Goal: Task Accomplishment & Management: Complete application form

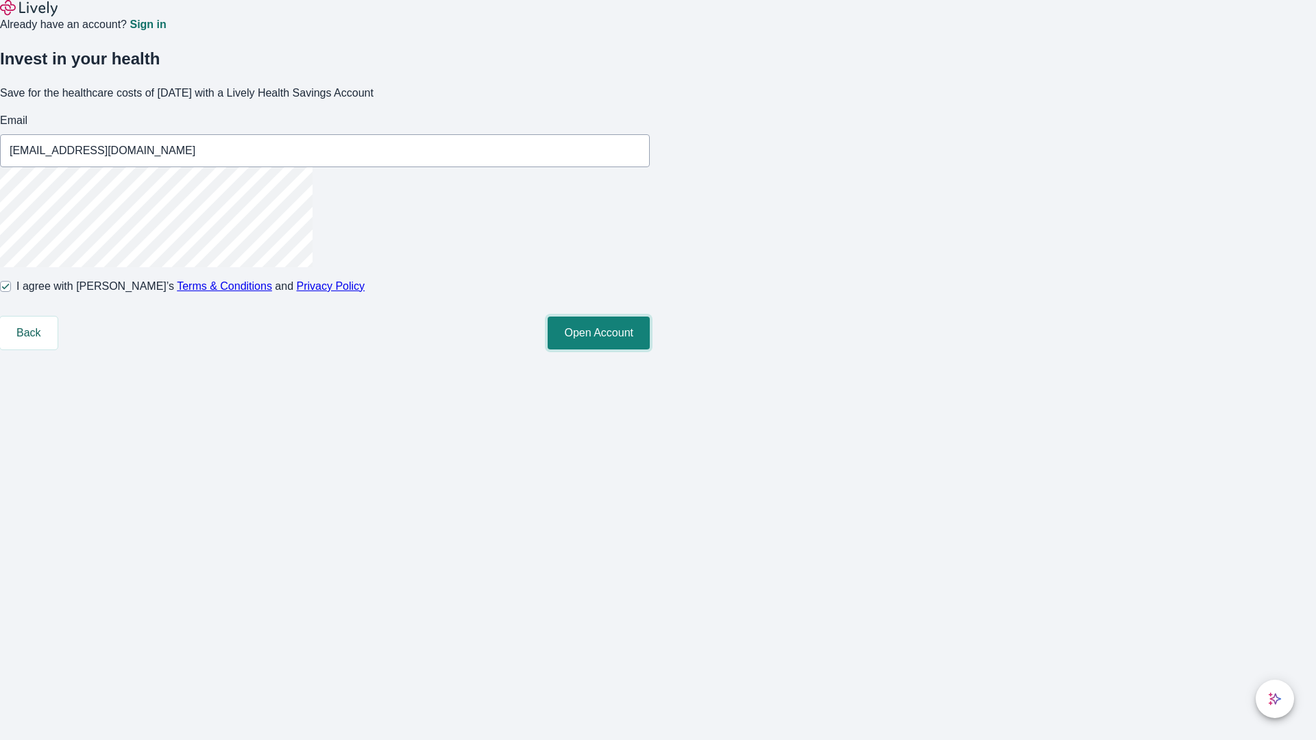
click at [650, 350] on button "Open Account" at bounding box center [599, 333] width 102 height 33
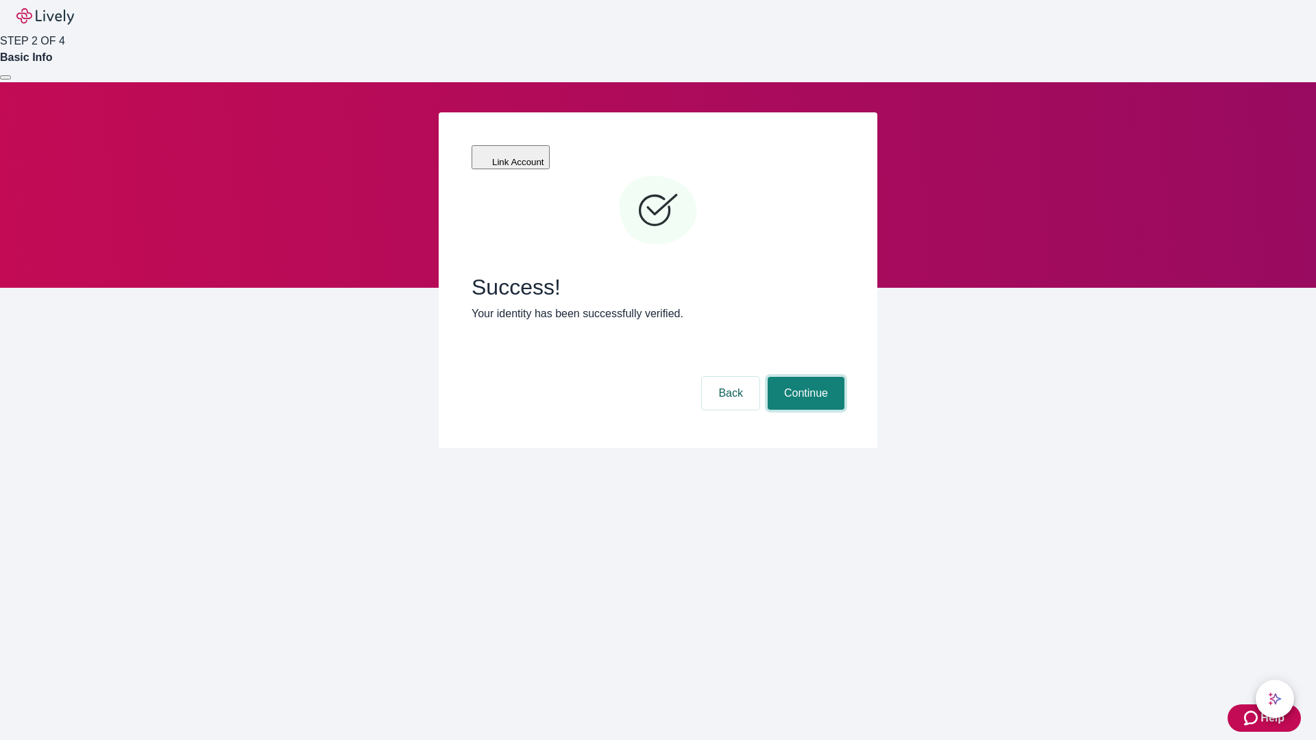
click at [804, 377] on button "Continue" at bounding box center [806, 393] width 77 height 33
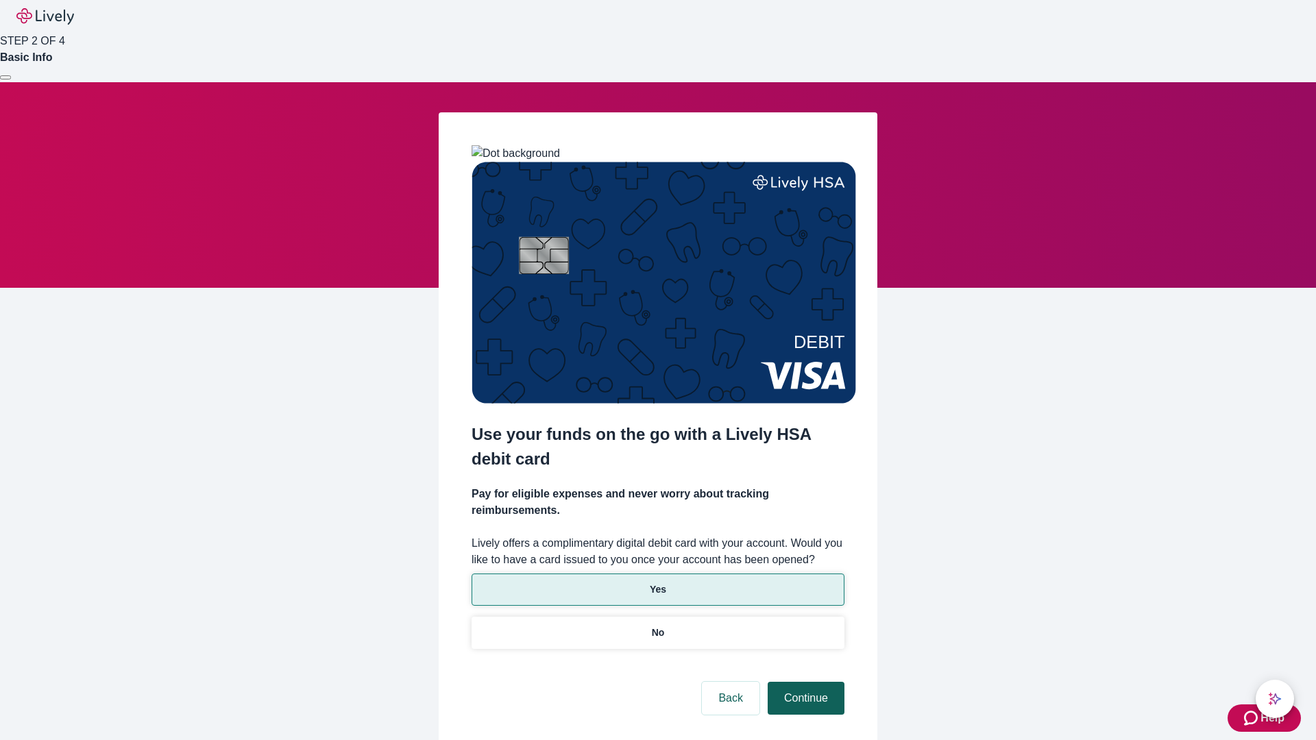
click at [657, 583] on p "Yes" at bounding box center [658, 590] width 16 height 14
click at [804, 682] on button "Continue" at bounding box center [806, 698] width 77 height 33
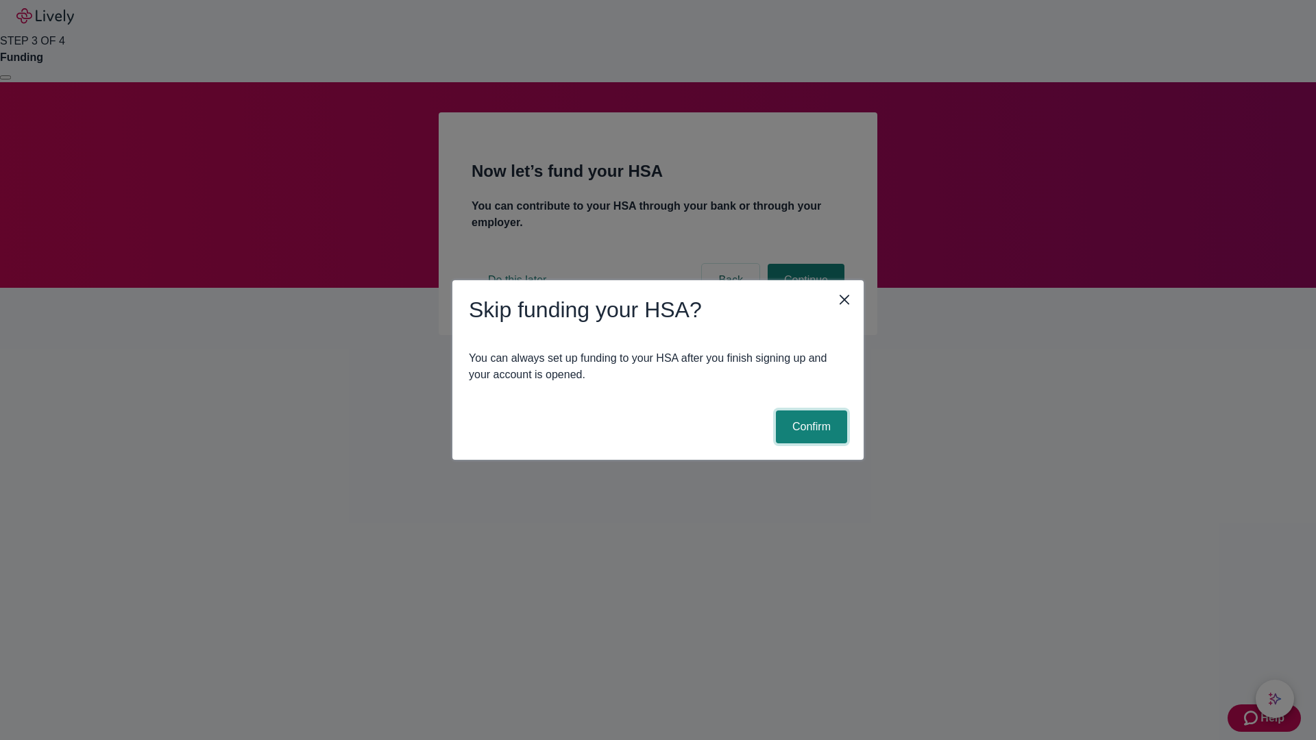
click at [810, 427] on button "Confirm" at bounding box center [811, 427] width 71 height 33
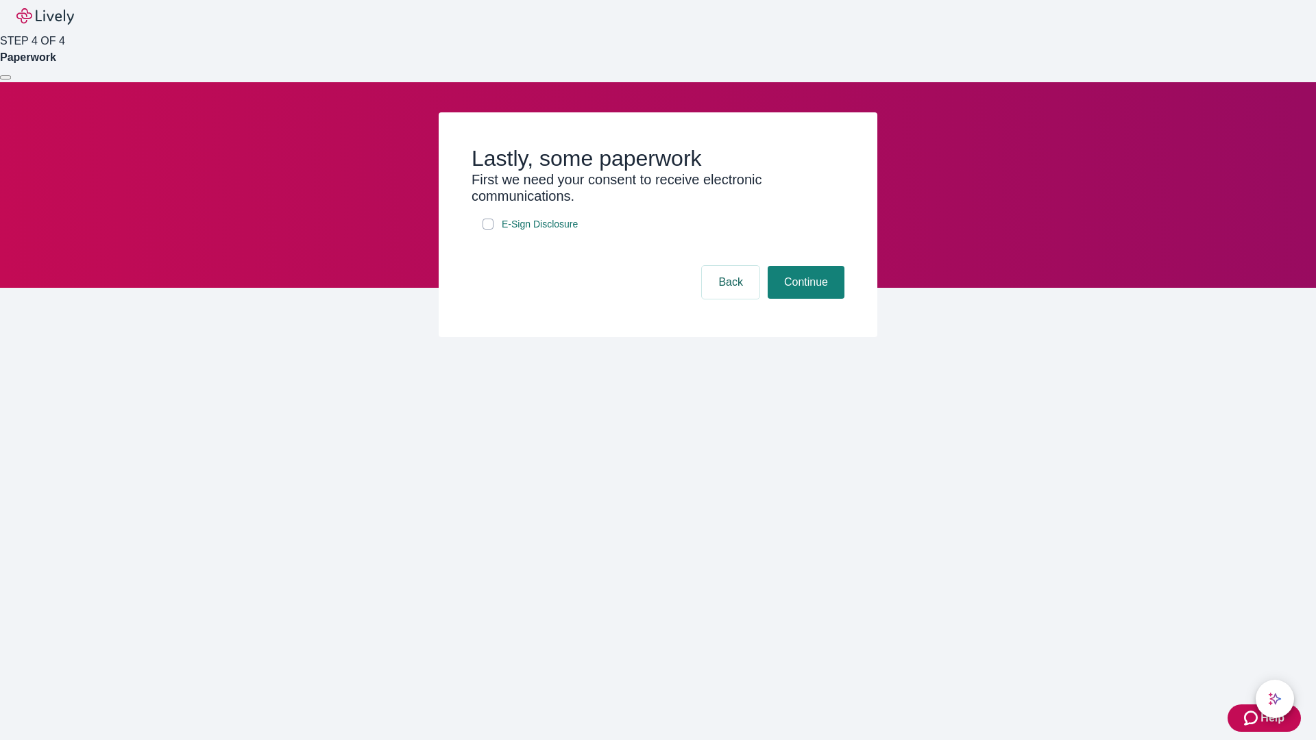
click at [488, 230] on input "E-Sign Disclosure" at bounding box center [488, 224] width 11 height 11
checkbox input "true"
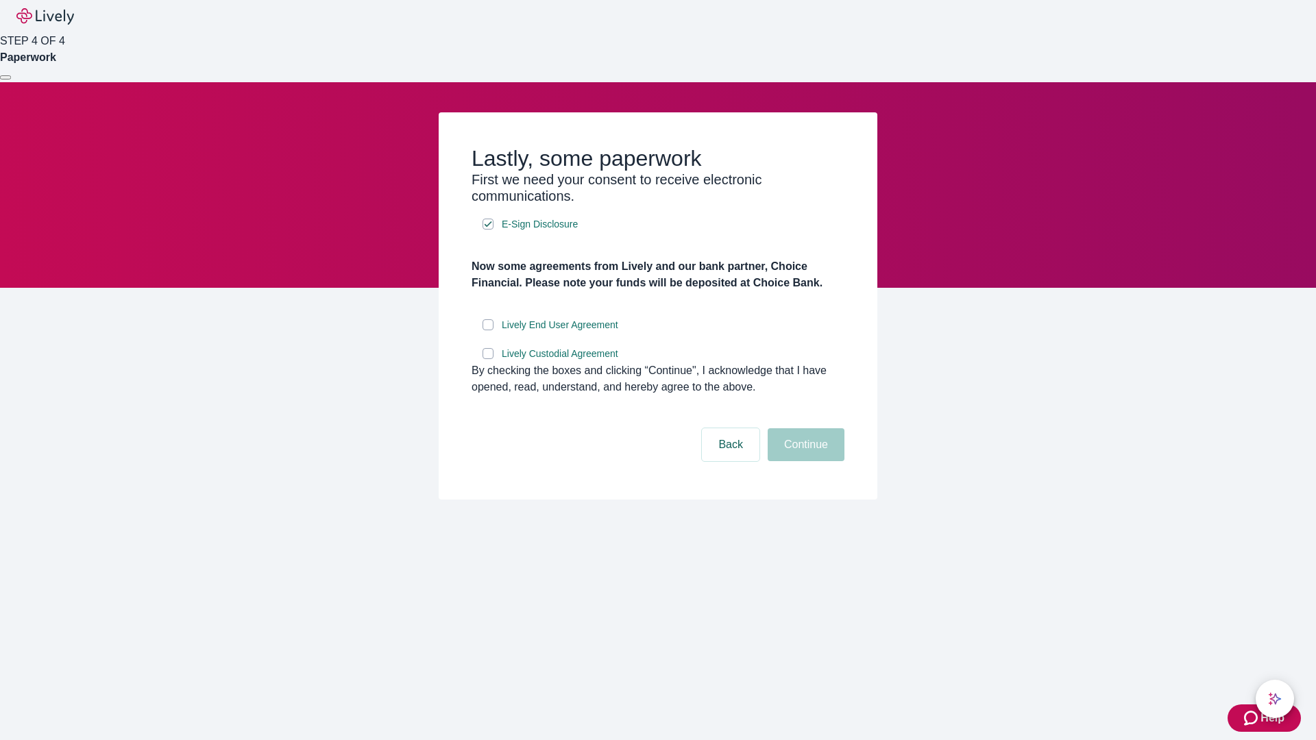
click at [488, 330] on input "Lively End User Agreement" at bounding box center [488, 324] width 11 height 11
checkbox input "true"
click at [488, 359] on input "Lively Custodial Agreement" at bounding box center [488, 353] width 11 height 11
checkbox input "true"
click at [804, 461] on button "Continue" at bounding box center [806, 444] width 77 height 33
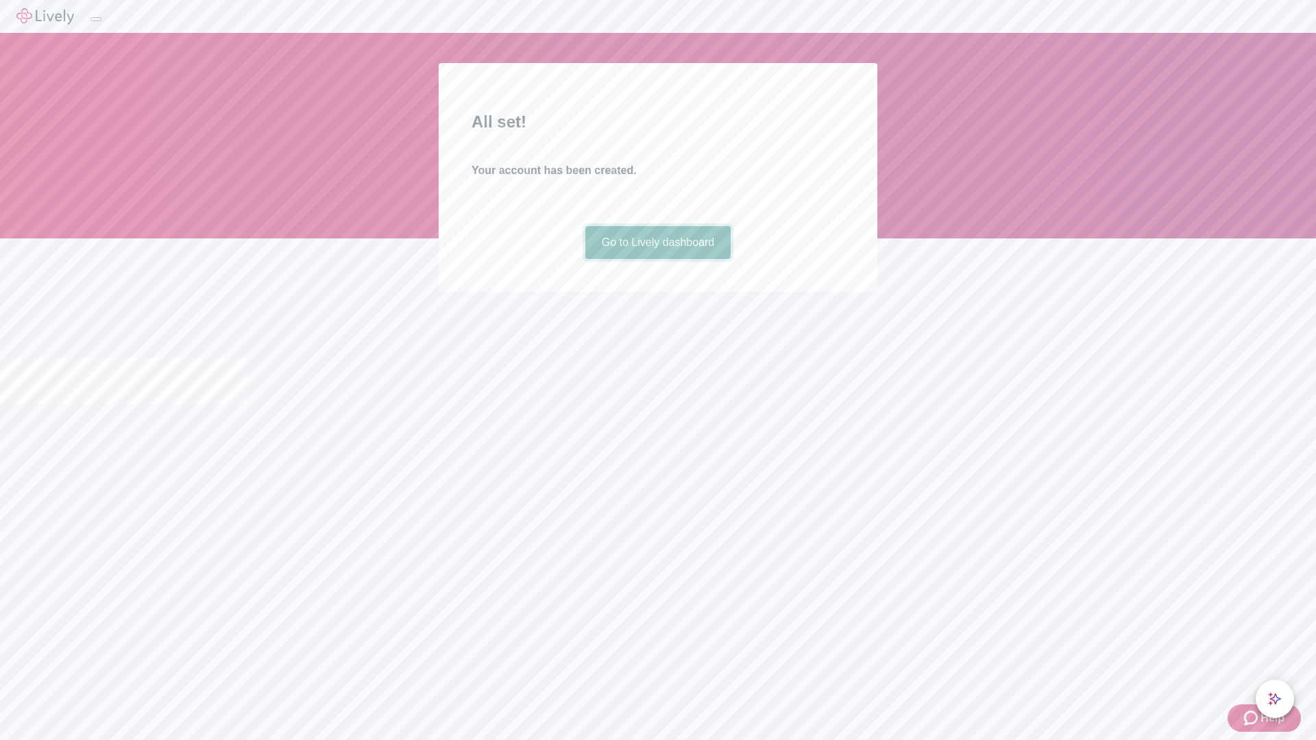
click at [657, 259] on link "Go to Lively dashboard" at bounding box center [658, 242] width 146 height 33
